Goal: Check status: Check status

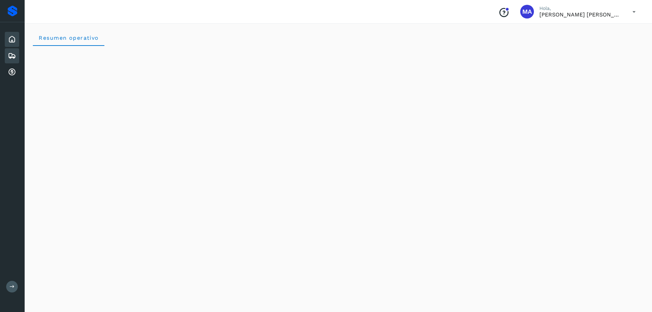
click at [8, 58] on div "Embarques" at bounding box center [12, 55] width 14 height 15
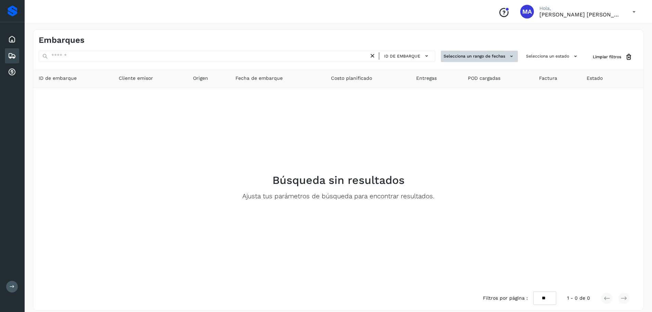
click at [501, 55] on button "Selecciona un rango de fechas" at bounding box center [478, 56] width 77 height 11
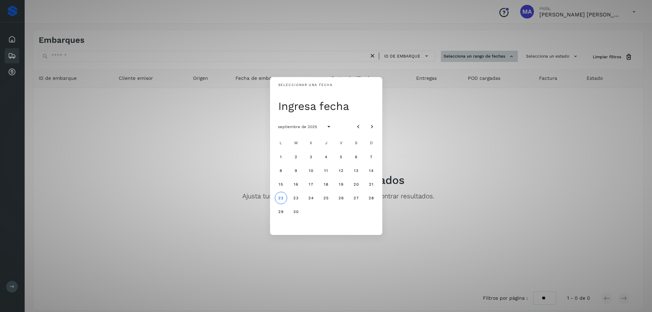
click at [501, 55] on div "Seleccionar una fecha Ingresa fecha septiembre de 2025 L M X J V S D 1 2 3 4 5 …" at bounding box center [326, 156] width 652 height 312
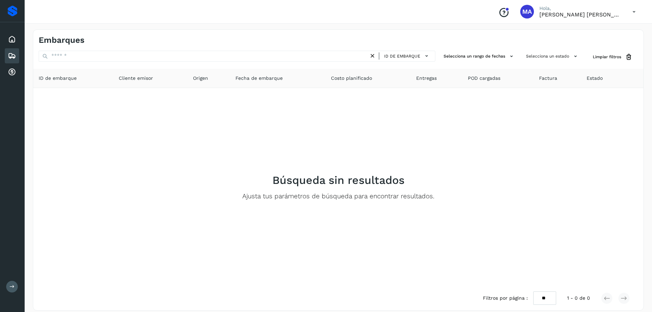
click at [3, 67] on div "Inicio Embarques Cuentas por cobrar" at bounding box center [12, 55] width 25 height 67
click at [13, 70] on icon at bounding box center [12, 72] width 8 height 8
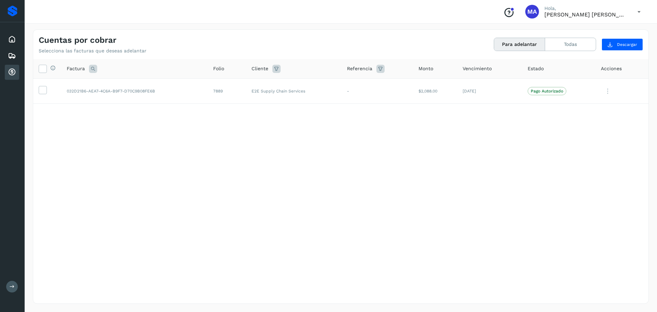
click at [545, 46] on button "Para adelantar" at bounding box center [519, 44] width 51 height 13
click at [551, 49] on button "Todas" at bounding box center [570, 44] width 51 height 13
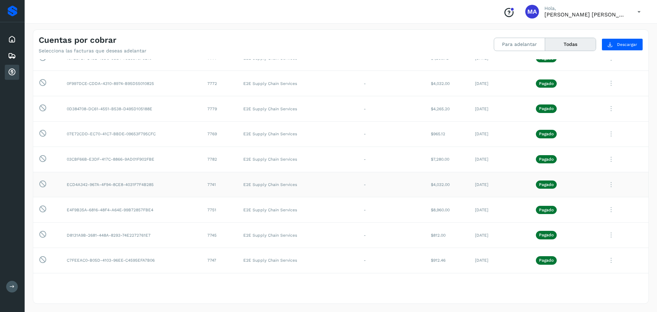
scroll to position [1413, 0]
